Goal: Communication & Community: Answer question/provide support

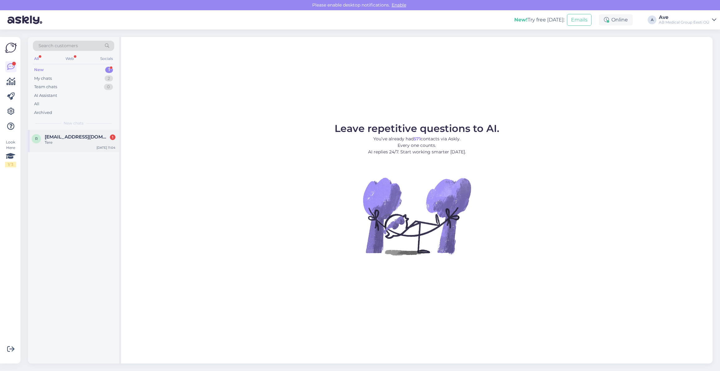
click at [68, 140] on div "Tere" at bounding box center [80, 143] width 71 height 6
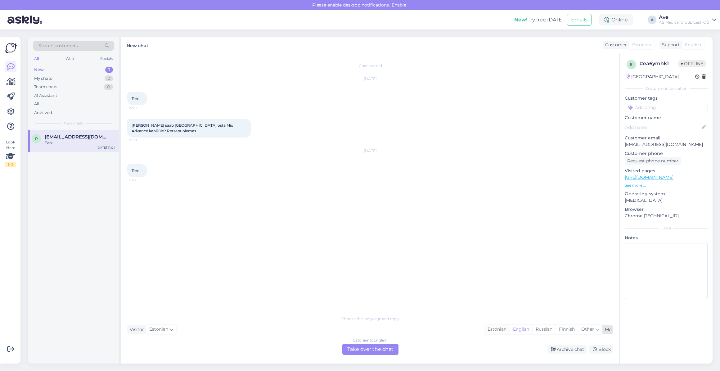
click at [492, 329] on div "Estonian" at bounding box center [497, 329] width 25 height 9
click at [384, 352] on div "Estonian to Estonian Take over the chat" at bounding box center [371, 349] width 56 height 11
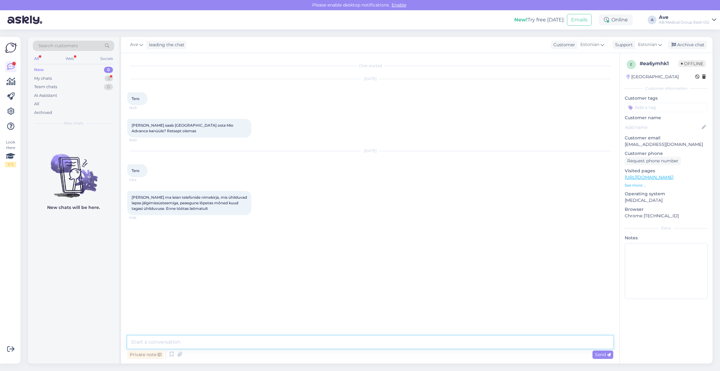
click at [199, 346] on textarea at bounding box center [370, 342] width 486 height 13
type textarea "Tere. Mis [PERSON_NAME] laps kasutab."
click at [180, 342] on textarea at bounding box center [370, 342] width 486 height 13
type textarea "m"
type textarea "Mis telefon teie lapsel on?"
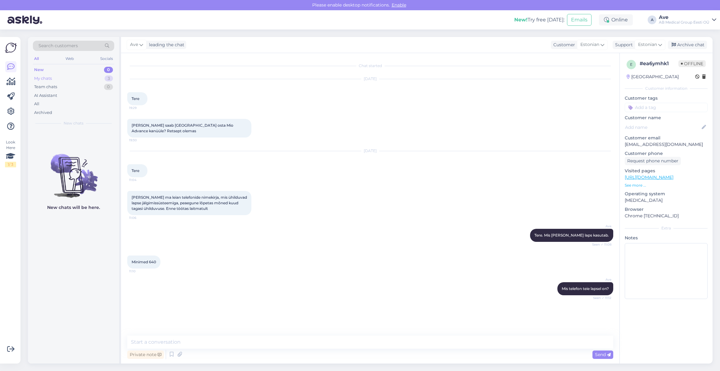
click at [78, 78] on div "My chats 3" at bounding box center [73, 78] width 81 height 9
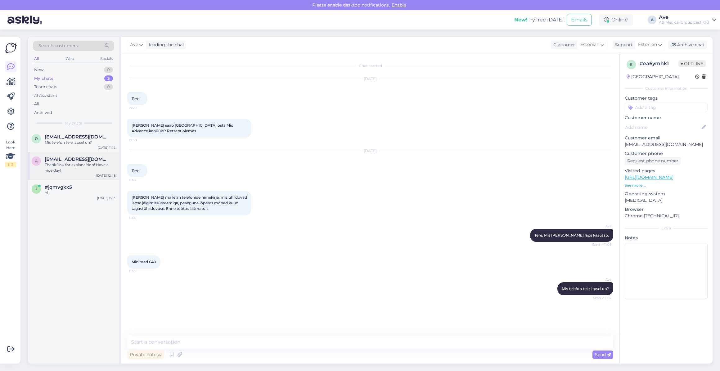
click at [85, 157] on span "[EMAIL_ADDRESS][DOMAIN_NAME]" at bounding box center [77, 160] width 65 height 6
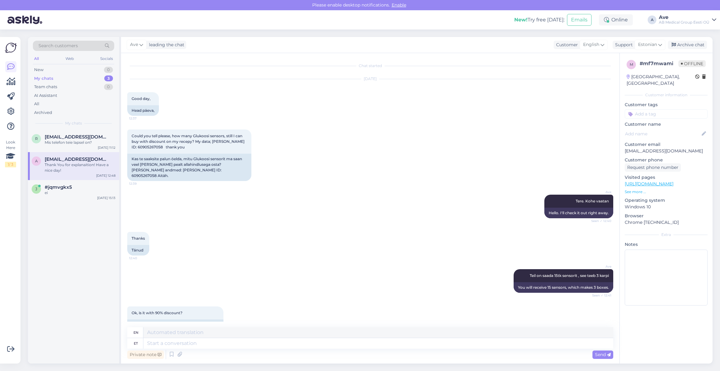
scroll to position [300, 0]
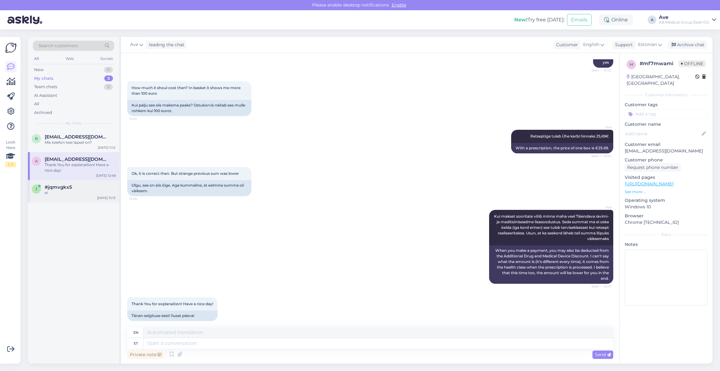
click at [76, 190] on div "ei" at bounding box center [80, 193] width 71 height 6
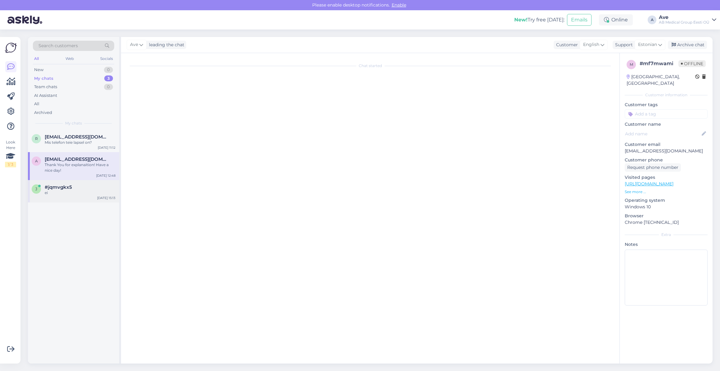
scroll to position [0, 0]
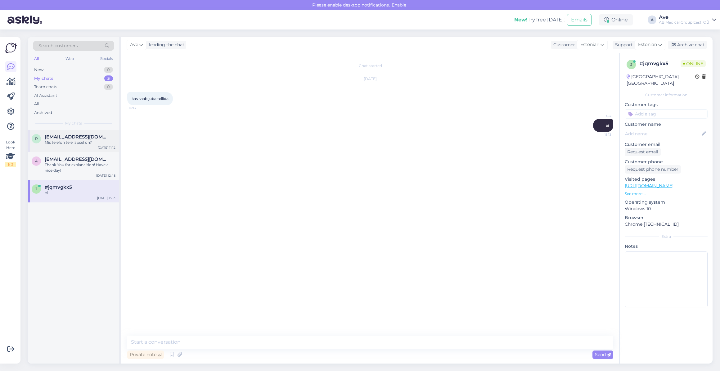
click at [64, 145] on div "r [EMAIL_ADDRESS][DOMAIN_NAME] Mis telefon teie lapsel on? [DATE] 11:12" at bounding box center [73, 141] width 91 height 22
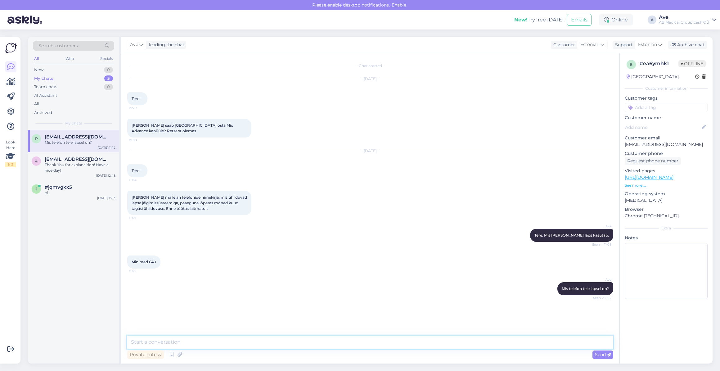
click at [160, 336] on textarea at bounding box center [370, 342] width 486 height 13
paste textarea "Ravimiamet andis nüüd avalikult oma kodulehel teada Huaweide ja Medtronic äppid…"
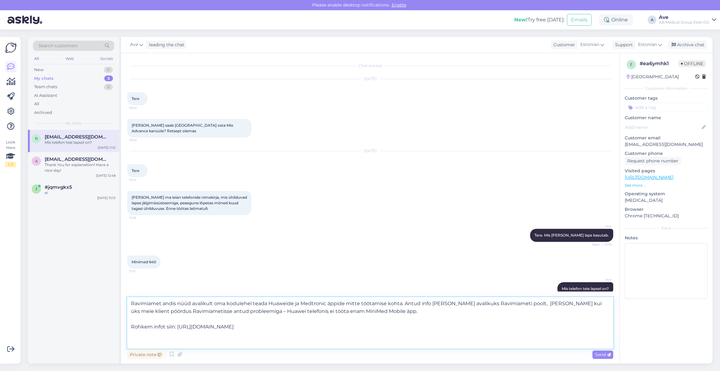
type textarea "Ravimiamet andis nüüd avalikult oma kodulehel teada Huaweide ja Medtronic äppid…"
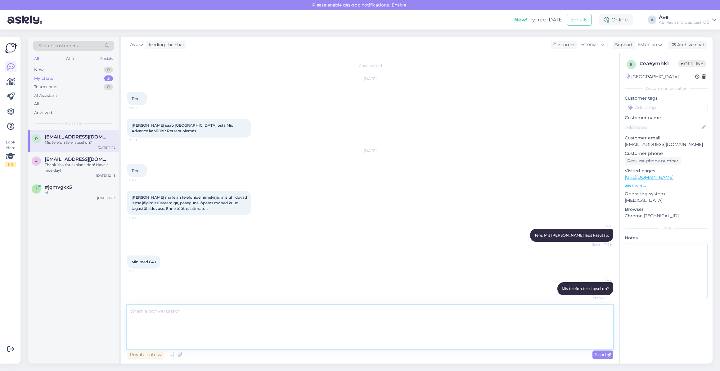
scroll to position [43, 0]
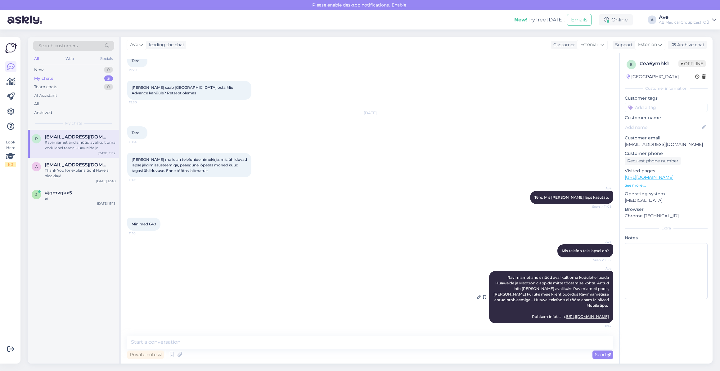
click at [566, 314] on link "[URL][DOMAIN_NAME]" at bounding box center [587, 316] width 43 height 5
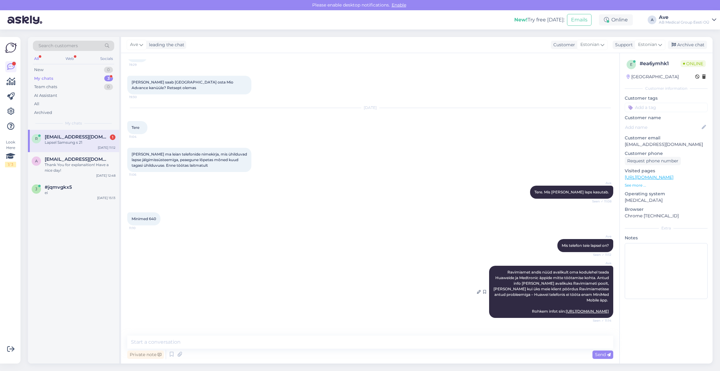
scroll to position [70, 0]
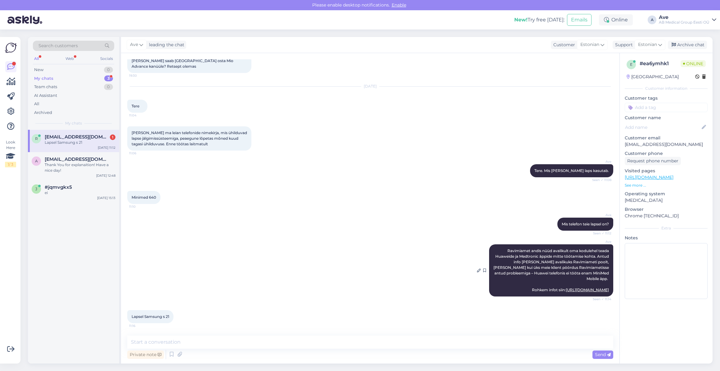
click at [566, 288] on link "[URL][DOMAIN_NAME]" at bounding box center [587, 290] width 43 height 5
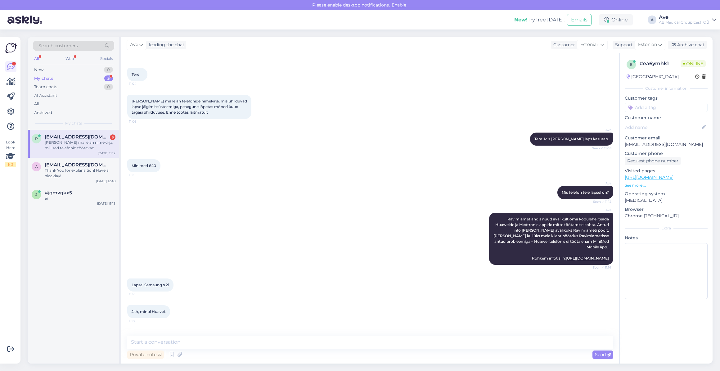
scroll to position [123, 0]
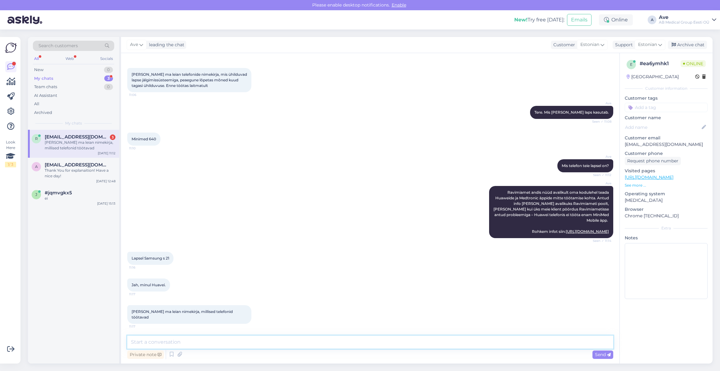
click at [155, 341] on textarea at bounding box center [370, 342] width 486 height 13
paste textarea "[URL][DOMAIN_NAME][MEDICAL_DATA]"
type textarea "[URL][DOMAIN_NAME][MEDICAL_DATA]"
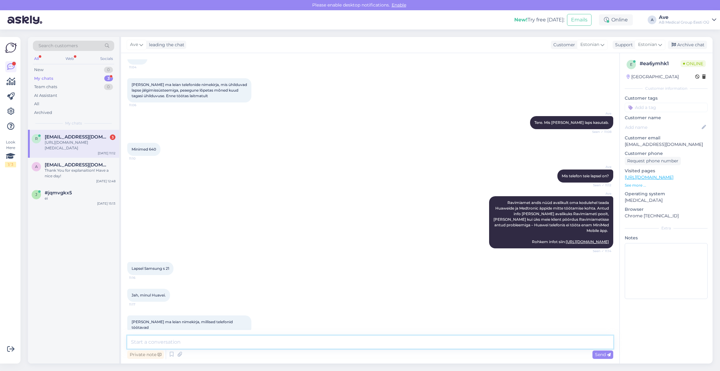
scroll to position [155, 0]
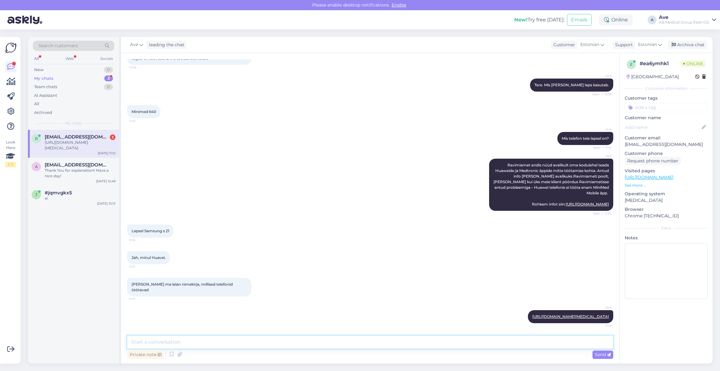
click at [175, 344] on textarea at bounding box center [370, 342] width 486 height 13
type textarea "k"
type textarea "Ei saanud hästi aru, kas jutt [PERSON_NAME] [PERSON_NAME] telefoni ühildumisest…"
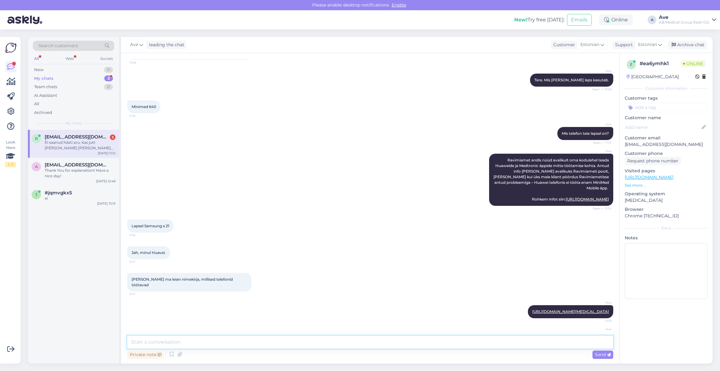
scroll to position [193, 0]
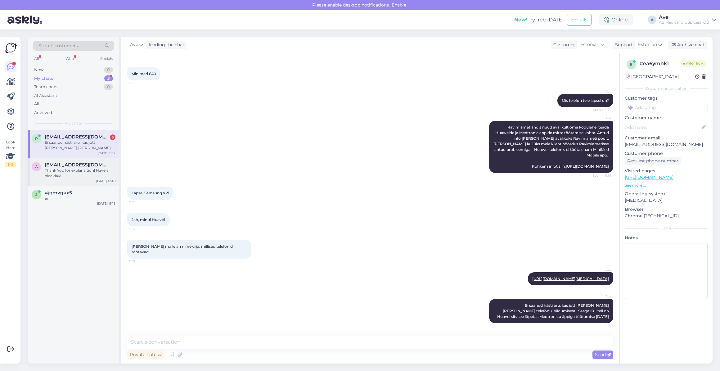
click at [78, 160] on div "a [EMAIL_ADDRESS][DOMAIN_NAME] Thank You for explanaition! Have a nice day! [DA…" at bounding box center [73, 172] width 91 height 28
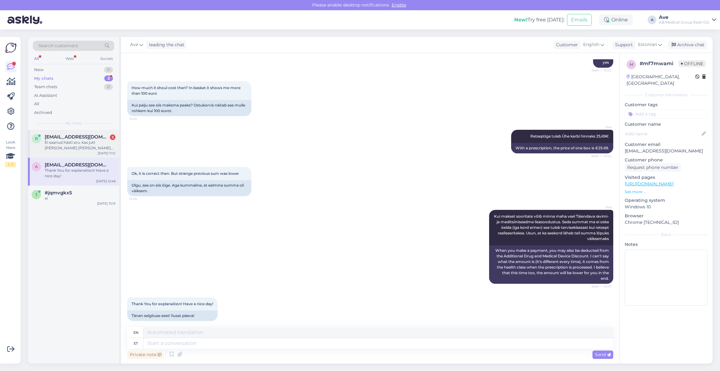
click at [79, 140] on div "Ei saanud hästi aru, kas jutt [PERSON_NAME] [PERSON_NAME] telefoni ühildumisest…" at bounding box center [80, 145] width 71 height 11
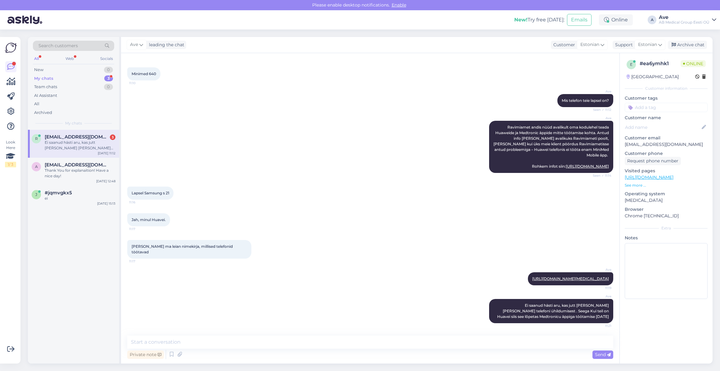
click at [79, 140] on div "Ei saanud hästi aru, kas jutt [PERSON_NAME] [PERSON_NAME] telefoni ühildumisest…" at bounding box center [80, 145] width 71 height 11
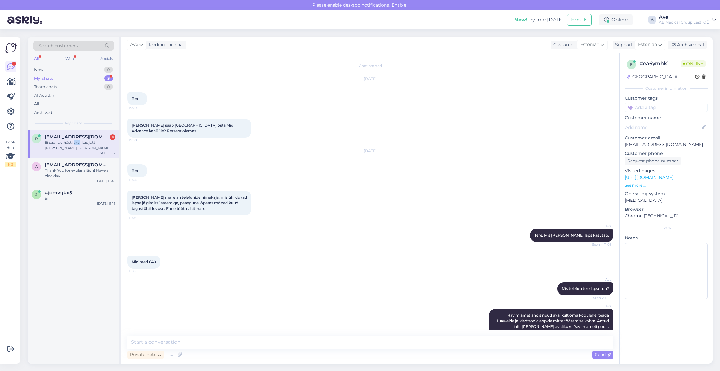
click at [79, 140] on div "Ei saanud hästi aru, kas jutt [PERSON_NAME] [PERSON_NAME] telefoni ühildumisest…" at bounding box center [80, 145] width 71 height 11
click at [348, 275] on div "Ave Mis telefon teie lapsel on? Seen ✓ 11:12" at bounding box center [370, 288] width 486 height 27
click at [290, 347] on textarea at bounding box center [370, 342] width 486 height 13
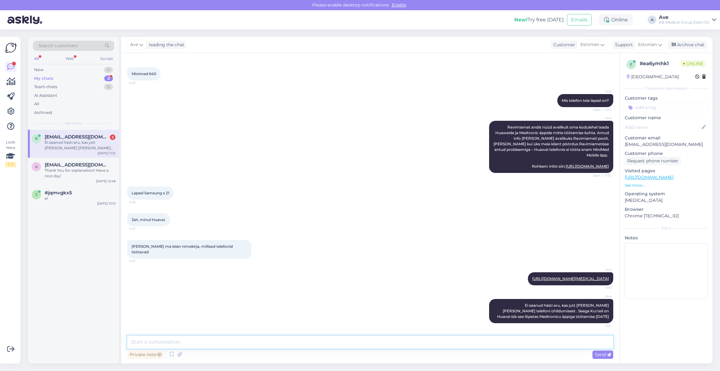
scroll to position [193, 0]
